Goal: Communication & Community: Connect with others

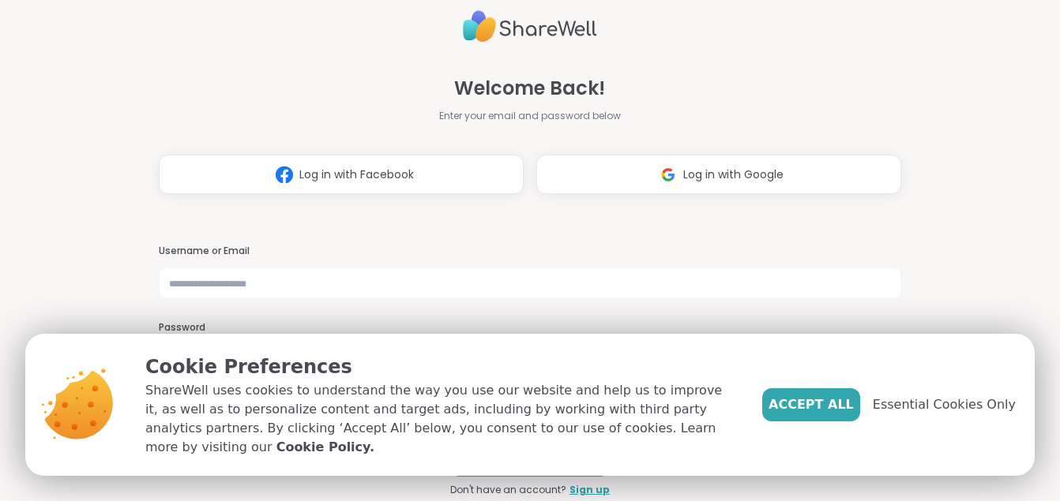
type input "**********"
click at [822, 414] on span "Accept All" at bounding box center [810, 405] width 85 height 19
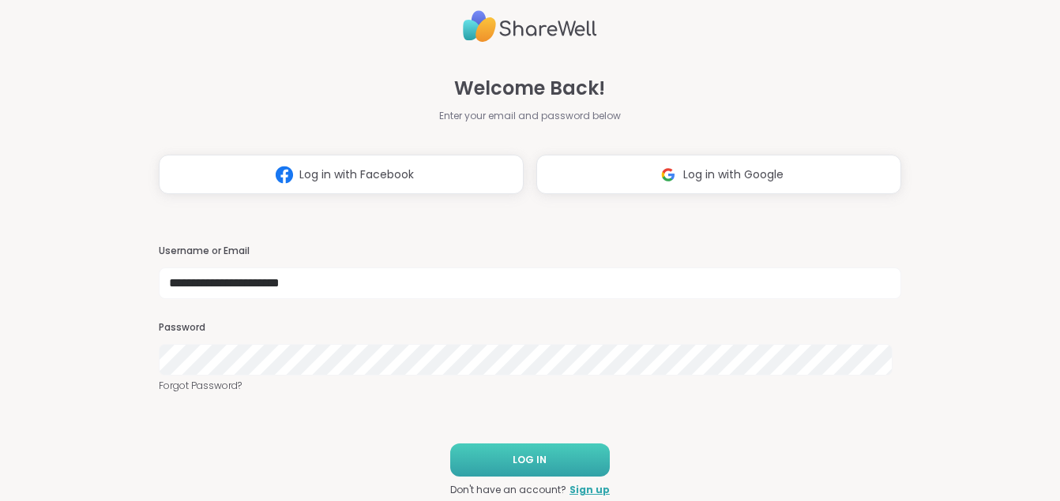
click at [512, 453] on span "LOG IN" at bounding box center [529, 460] width 34 height 14
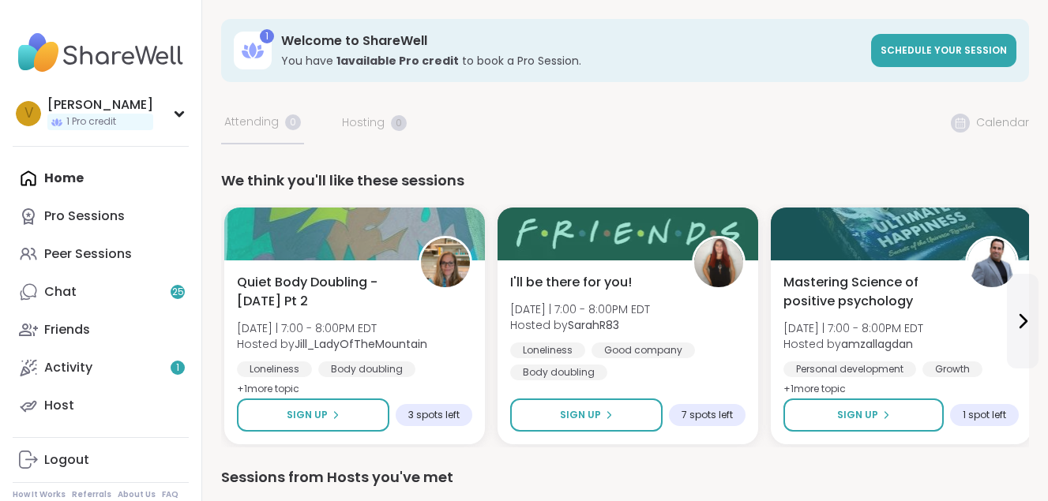
drag, startPoint x: 1019, startPoint y: 0, endPoint x: 737, endPoint y: 31, distance: 284.3
click at [737, 31] on div "1 Welcome to ShareWell You have 1 available Pro credit to book a Pro Session. S…" at bounding box center [625, 50] width 808 height 63
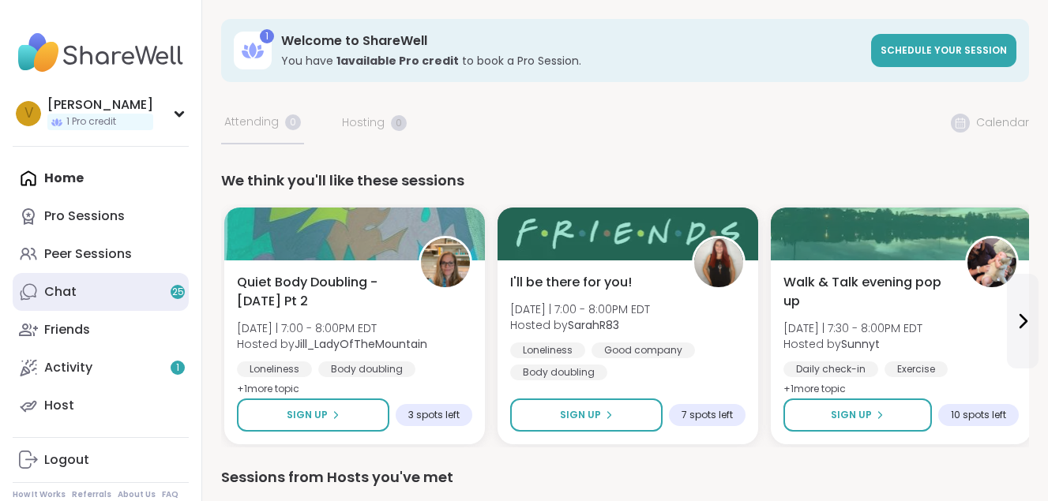
click at [109, 298] on link "Chat 25" at bounding box center [101, 292] width 176 height 38
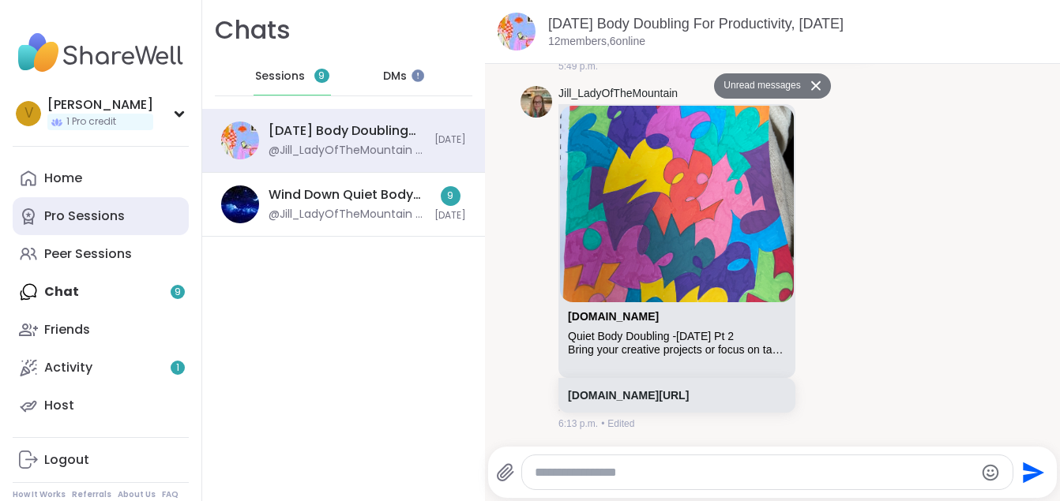
click at [106, 217] on div "Pro Sessions" at bounding box center [84, 216] width 81 height 17
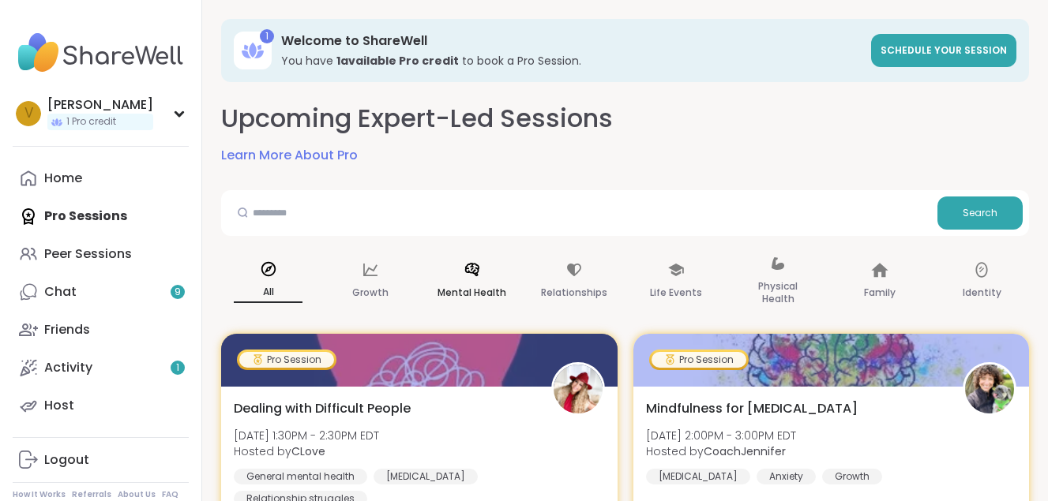
click at [459, 277] on div "Mental Health" at bounding box center [472, 281] width 94 height 79
click at [140, 248] on link "Peer Sessions" at bounding box center [101, 254] width 176 height 38
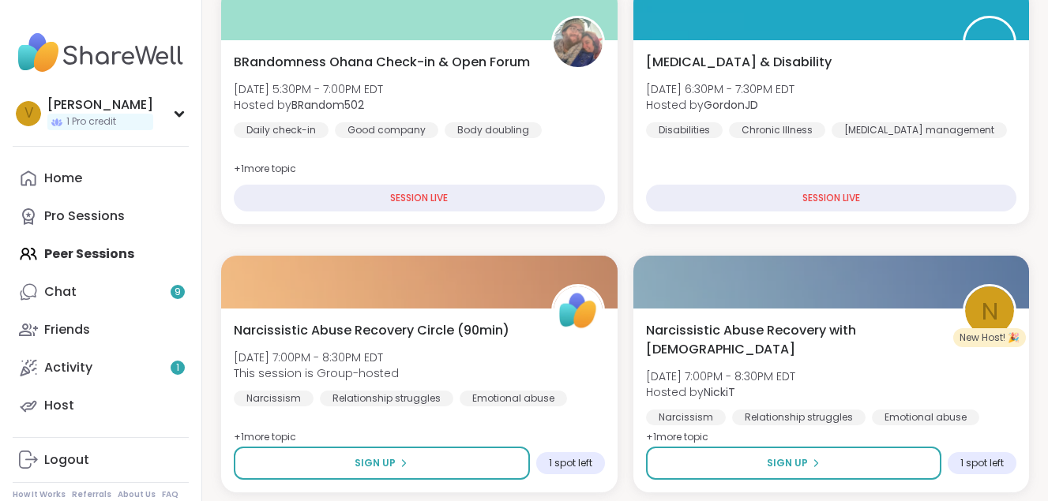
scroll to position [617, 0]
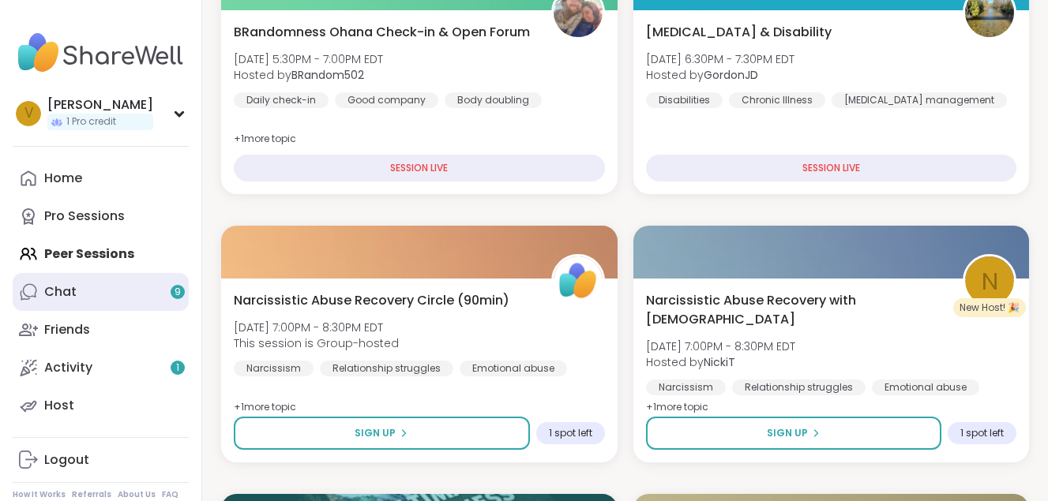
click at [127, 287] on link "Chat 9" at bounding box center [101, 292] width 176 height 38
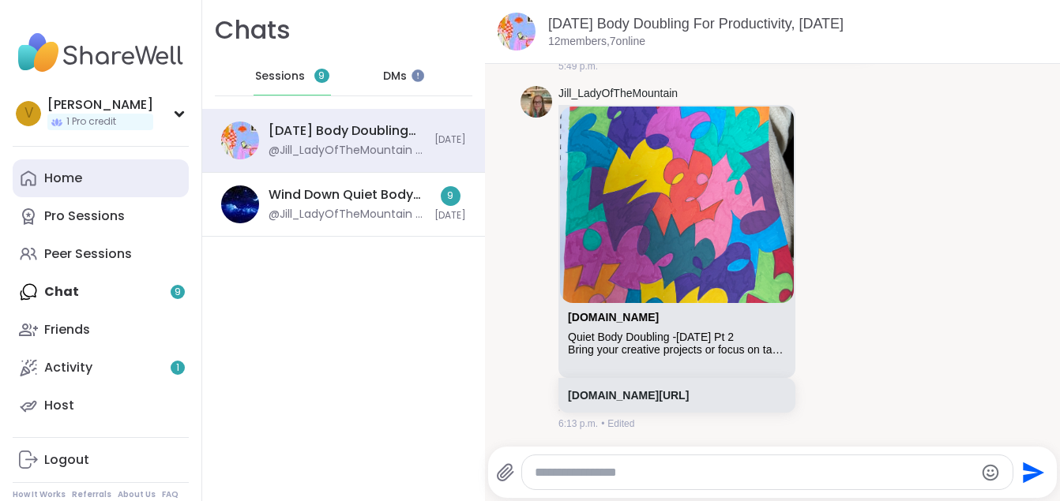
click at [69, 181] on div "Home" at bounding box center [63, 178] width 38 height 17
